Goal: Task Accomplishment & Management: Manage account settings

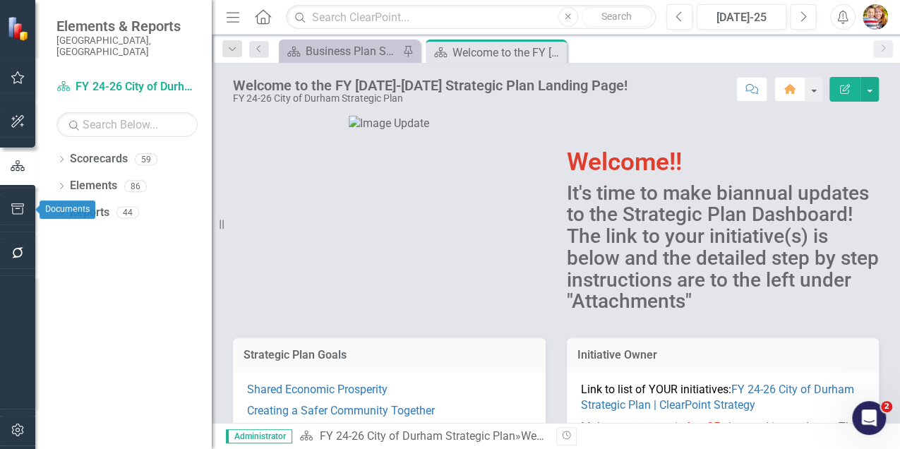
click at [17, 209] on icon "button" at bounding box center [17, 208] width 13 height 11
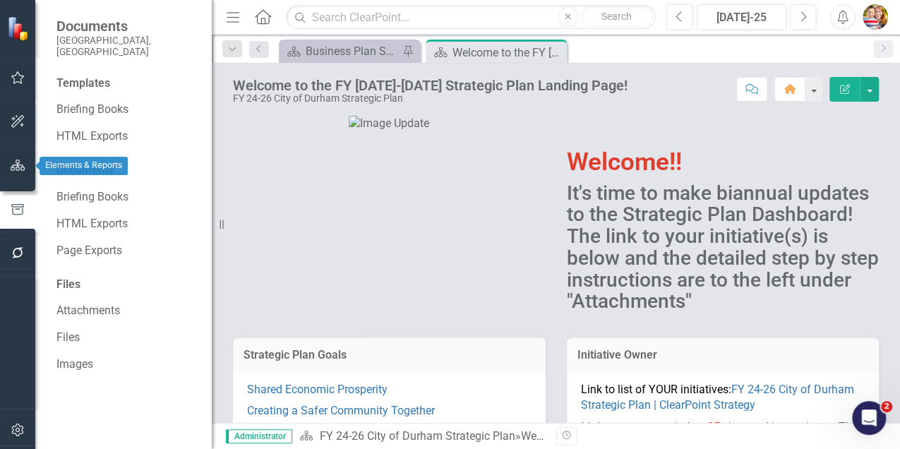
click at [20, 167] on icon "button" at bounding box center [18, 165] width 15 height 11
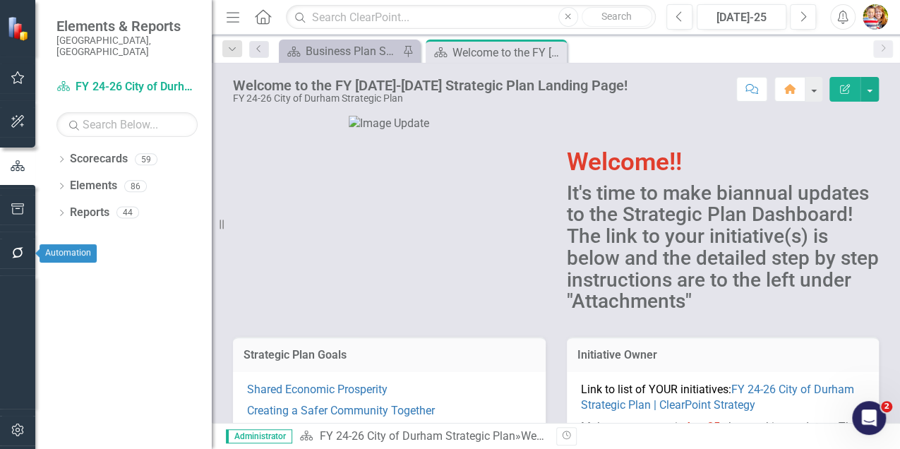
click at [15, 251] on icon "button" at bounding box center [18, 252] width 15 height 11
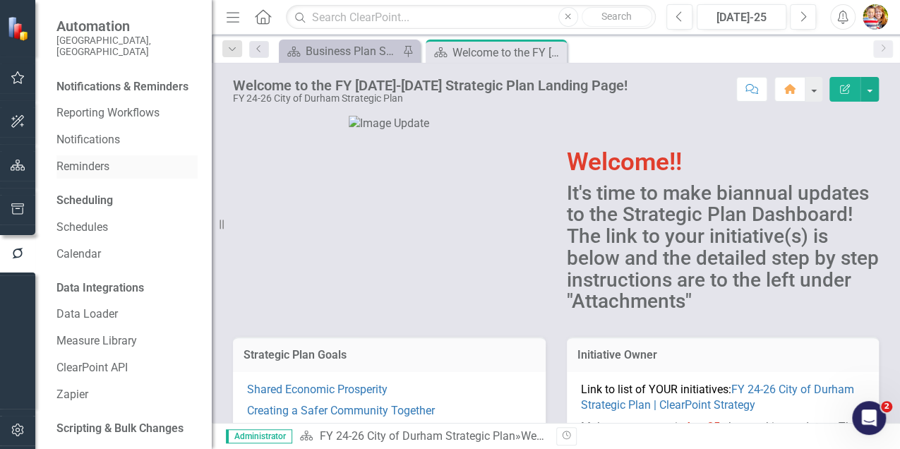
click at [76, 172] on link "Reminders" at bounding box center [126, 167] width 141 height 16
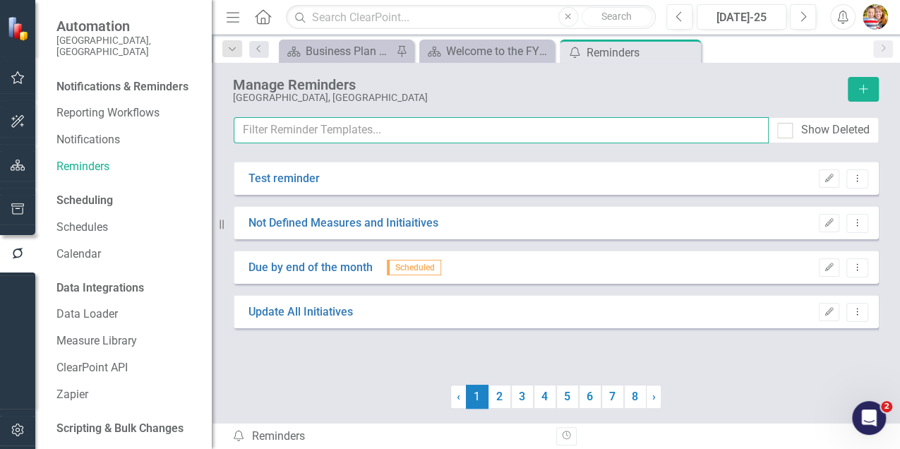
click at [272, 129] on input "text" at bounding box center [501, 130] width 535 height 26
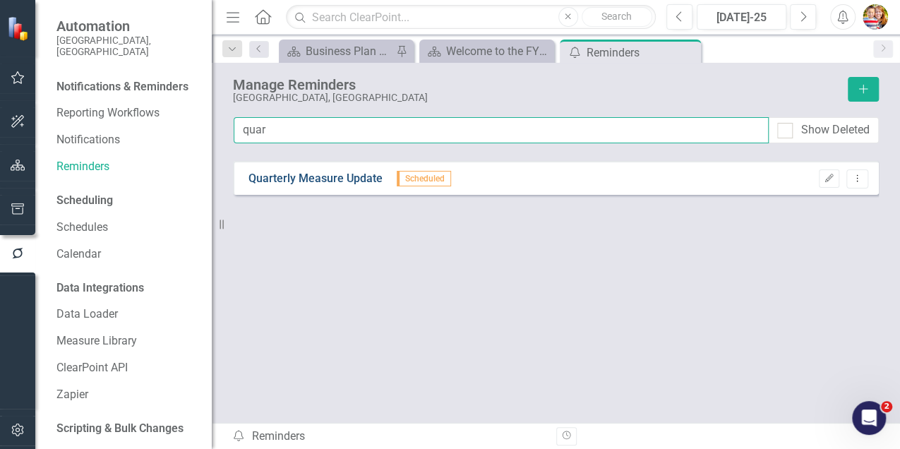
type input "quar"
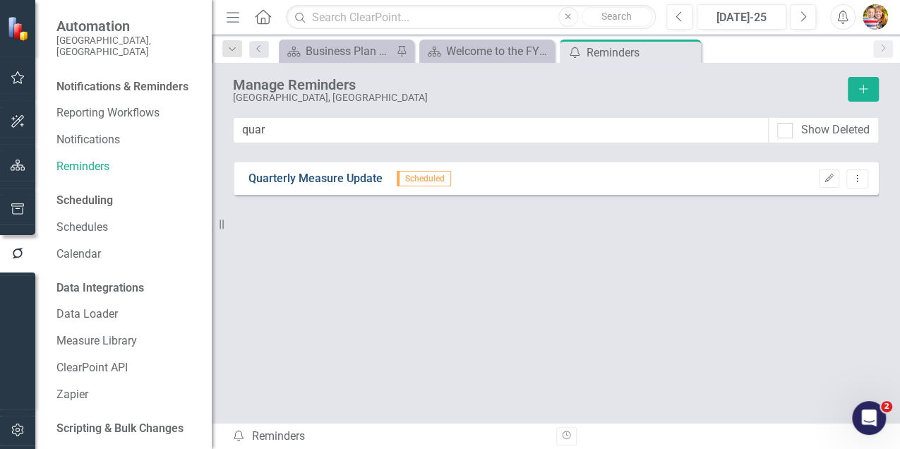
click at [308, 177] on link "Quarterly Measure Update" at bounding box center [315, 179] width 134 height 16
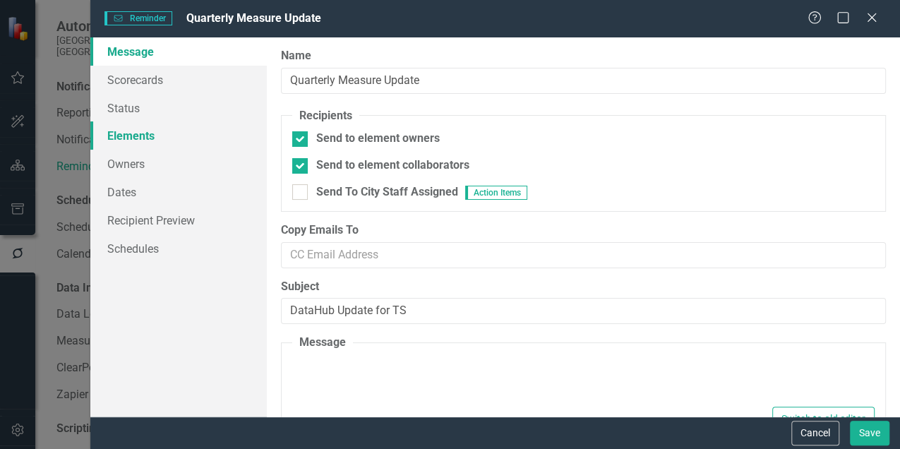
type textarea "<p><span data-teams="true">You are receiving this email because you are the own…"
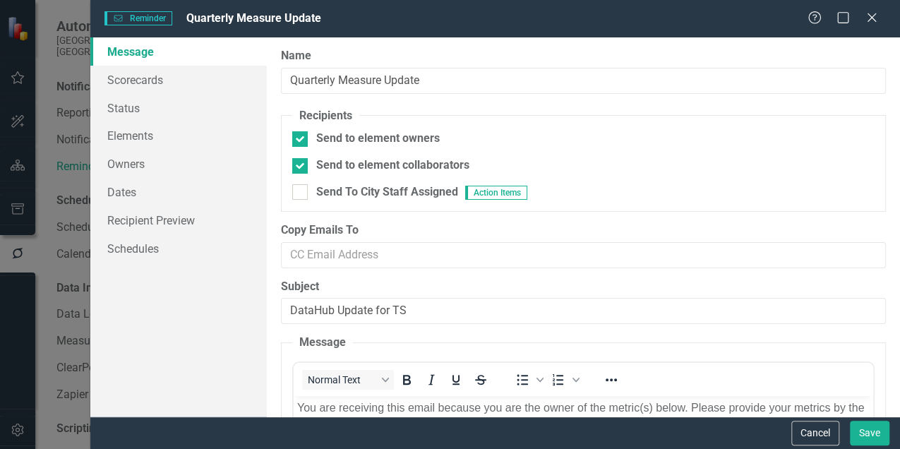
click at [14, 433] on div "Reminder Reminder Quarterly Measure Update Help Maximize Close Message Scorecar…" at bounding box center [450, 224] width 900 height 449
click at [815, 431] on button "Cancel" at bounding box center [815, 433] width 48 height 25
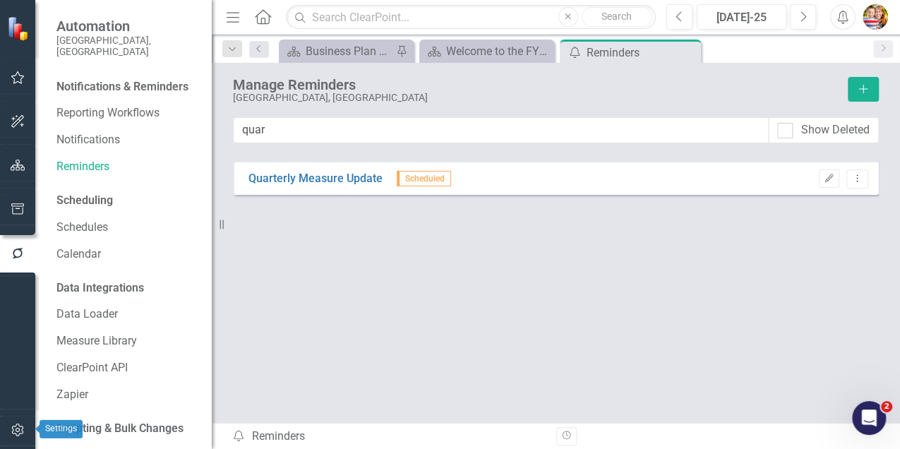
click at [20, 429] on icon "button" at bounding box center [18, 429] width 15 height 11
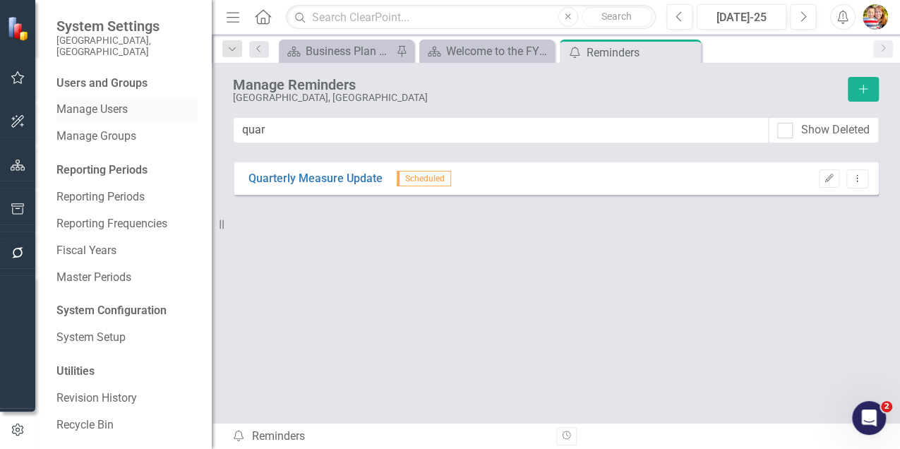
click at [116, 102] on link "Manage Users" at bounding box center [126, 110] width 141 height 16
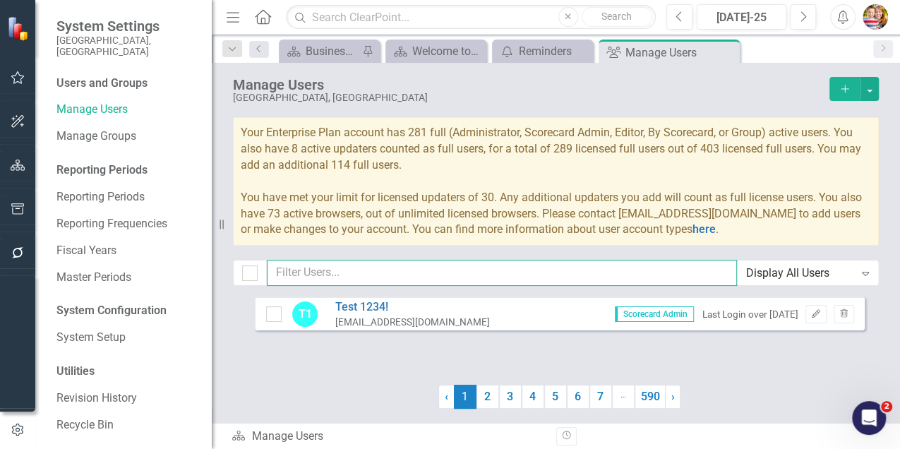
click at [291, 272] on input "text" at bounding box center [502, 273] width 470 height 26
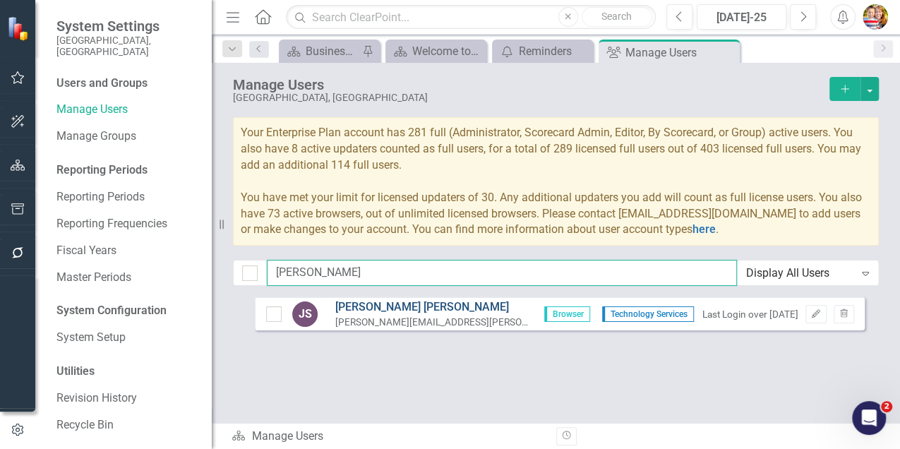
type input "[PERSON_NAME]"
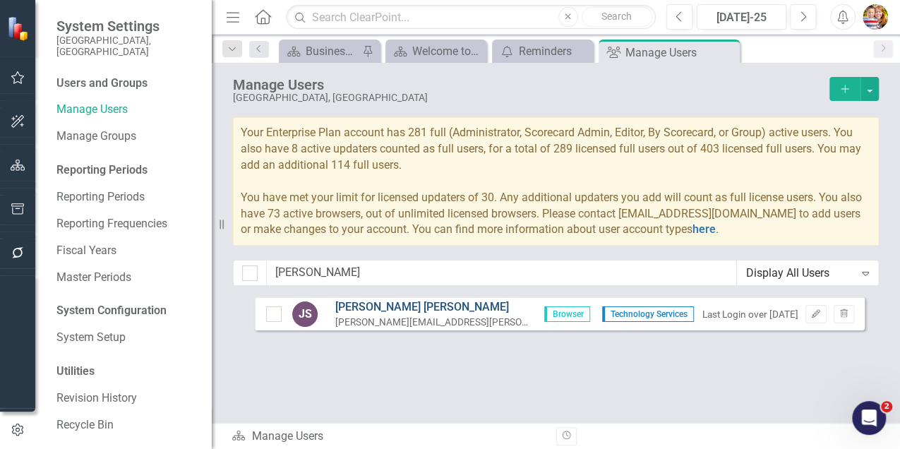
click at [384, 308] on link "[PERSON_NAME]" at bounding box center [434, 307] width 198 height 16
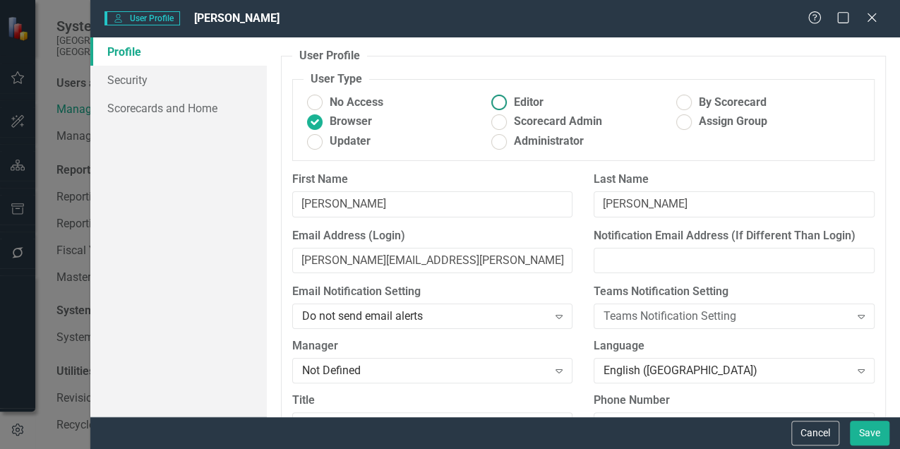
click at [496, 102] on ins at bounding box center [499, 103] width 22 height 22
click at [496, 102] on input "Editor" at bounding box center [499, 103] width 22 height 22
radio input "true"
click at [867, 431] on button "Save" at bounding box center [870, 433] width 40 height 25
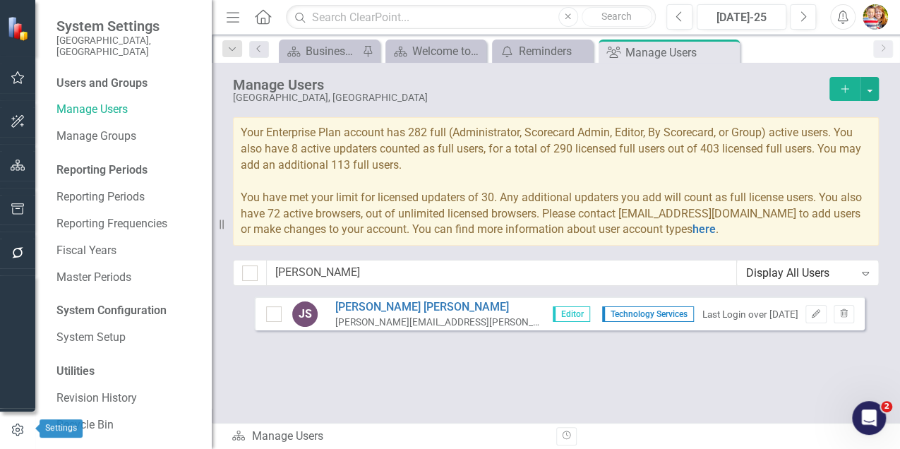
click at [17, 429] on icon "button" at bounding box center [18, 430] width 16 height 13
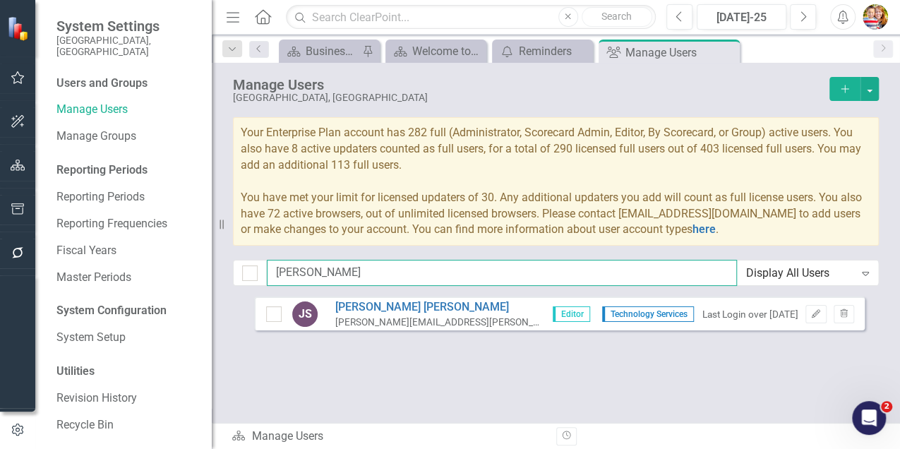
drag, startPoint x: 318, startPoint y: 272, endPoint x: 270, endPoint y: 272, distance: 47.3
click at [270, 272] on input "[PERSON_NAME]" at bounding box center [502, 273] width 470 height 26
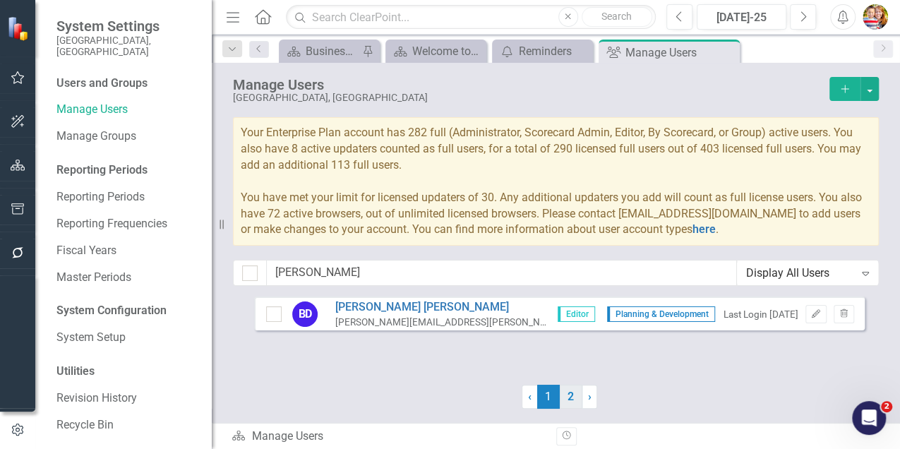
click at [570, 397] on link "2" at bounding box center [571, 397] width 23 height 24
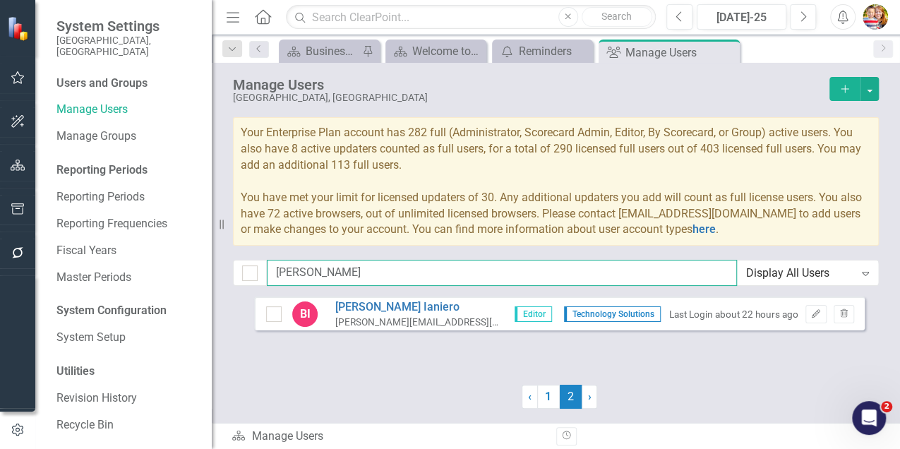
drag, startPoint x: 334, startPoint y: 275, endPoint x: 232, endPoint y: 274, distance: 102.4
click at [232, 274] on div "Manage Users City of [GEOGRAPHIC_DATA], [GEOGRAPHIC_DATA] Add Your Enterprise P…" at bounding box center [556, 180] width 688 height 234
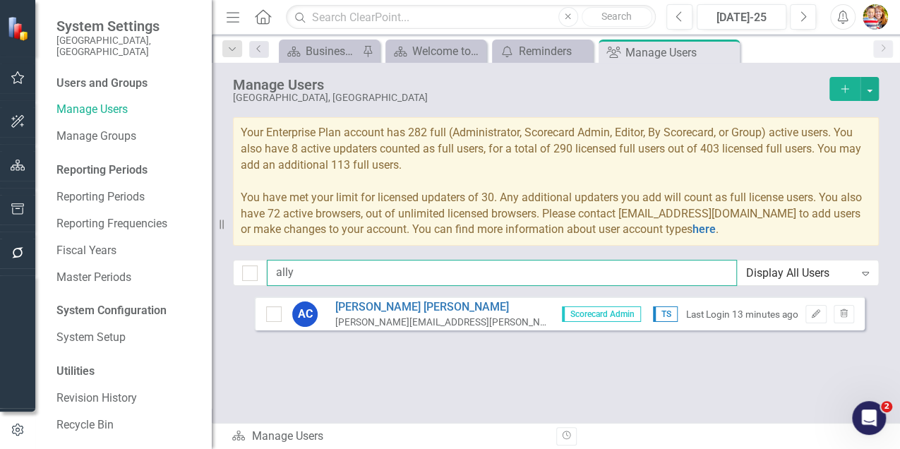
type input "allys"
drag, startPoint x: 308, startPoint y: 273, endPoint x: 232, endPoint y: 272, distance: 75.5
click at [232, 272] on div "Manage Users City of [GEOGRAPHIC_DATA], [GEOGRAPHIC_DATA] Add Your Enterprise P…" at bounding box center [556, 180] width 688 height 234
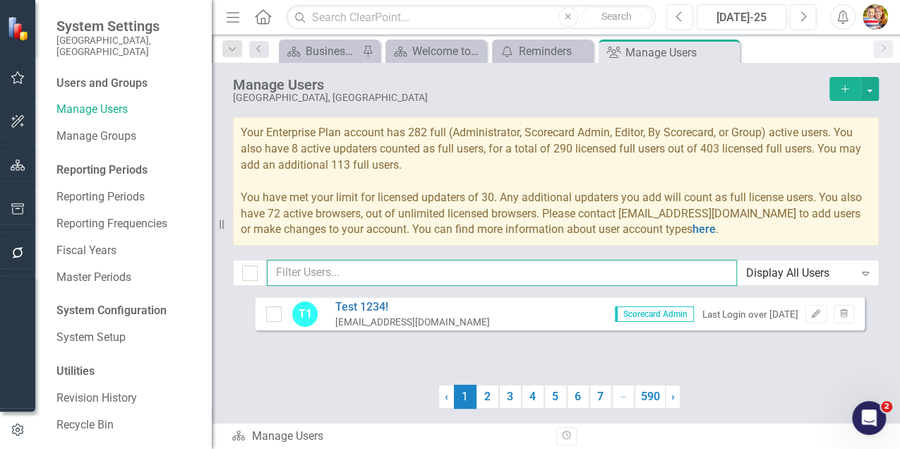
click at [319, 272] on input "text" at bounding box center [502, 273] width 470 height 26
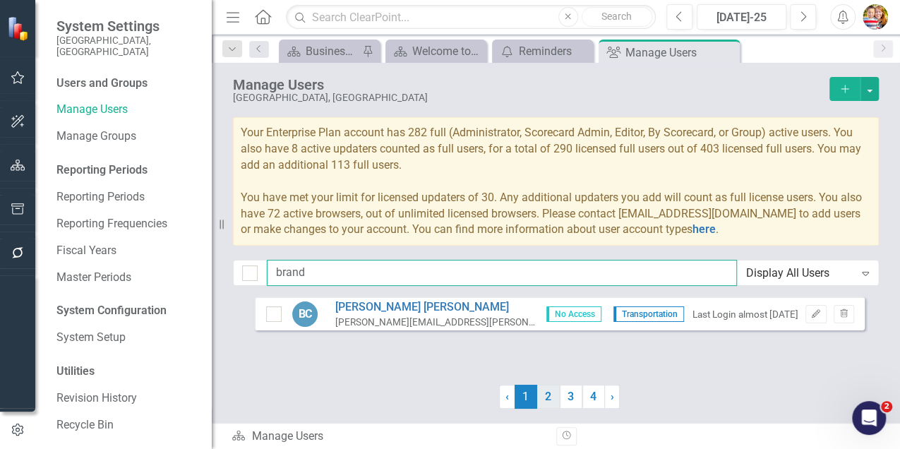
type input "brand"
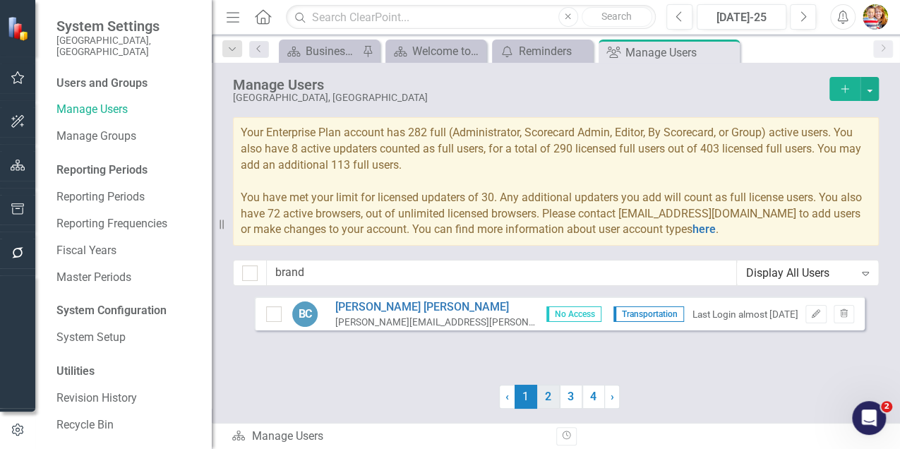
click at [548, 402] on link "2" at bounding box center [548, 397] width 23 height 24
click at [577, 398] on link "3" at bounding box center [571, 397] width 23 height 24
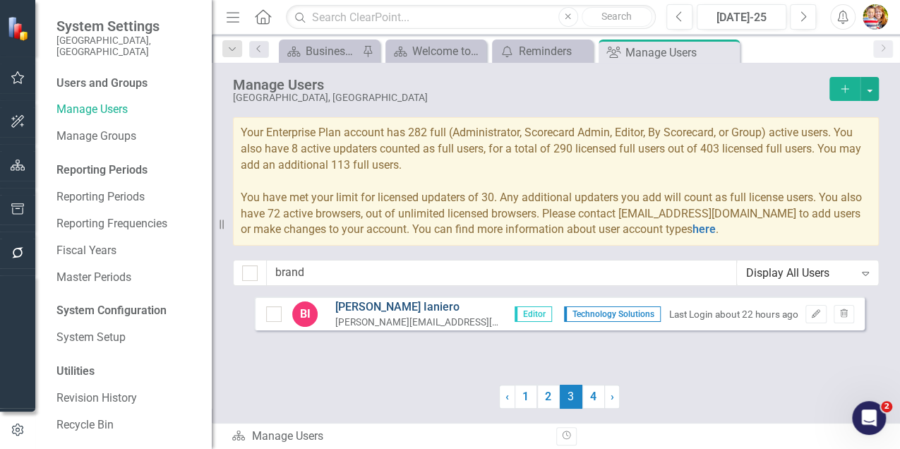
click at [363, 309] on link "[PERSON_NAME]" at bounding box center [419, 307] width 169 height 16
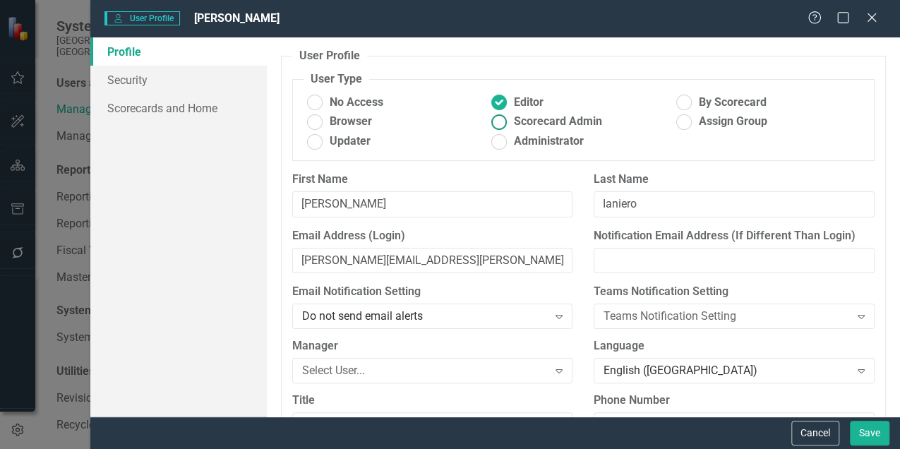
click at [496, 125] on ins at bounding box center [499, 122] width 22 height 22
click at [496, 125] on input "Scorecard Admin" at bounding box center [499, 122] width 22 height 22
radio input "true"
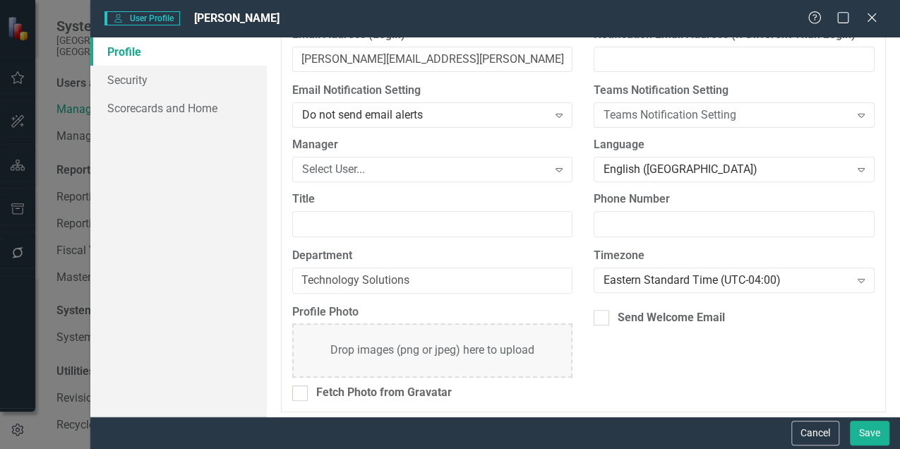
scroll to position [205, 0]
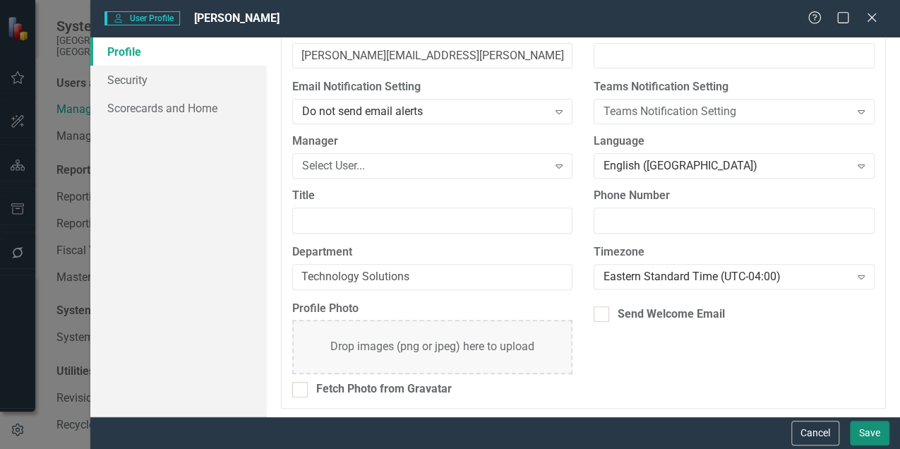
click at [870, 432] on button "Save" at bounding box center [870, 433] width 40 height 25
